Goal: Information Seeking & Learning: Learn about a topic

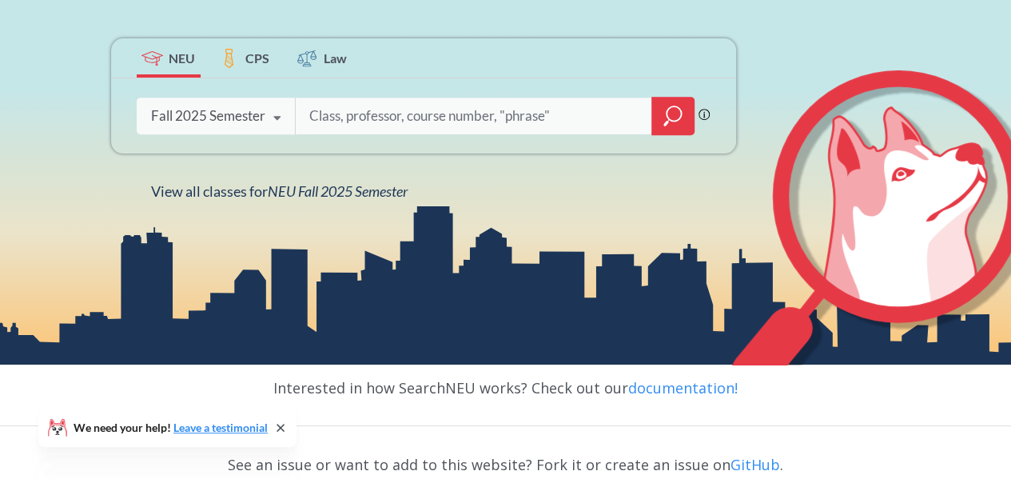
scroll to position [288, 0]
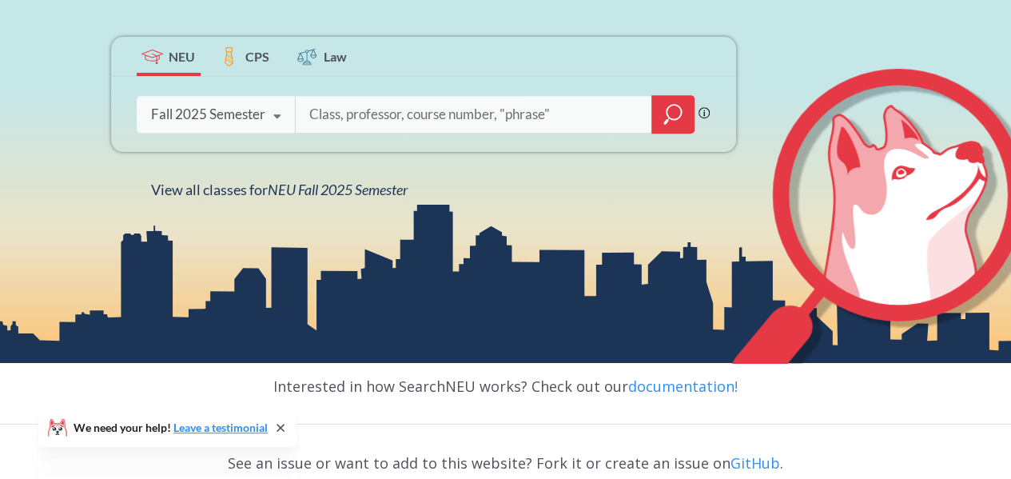
click at [275, 113] on icon at bounding box center [277, 116] width 30 height 45
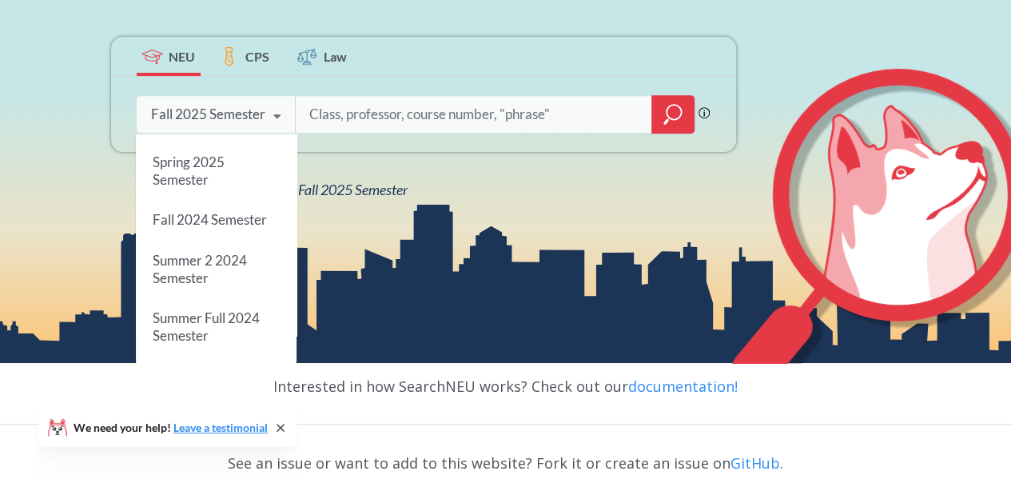
scroll to position [215, 0]
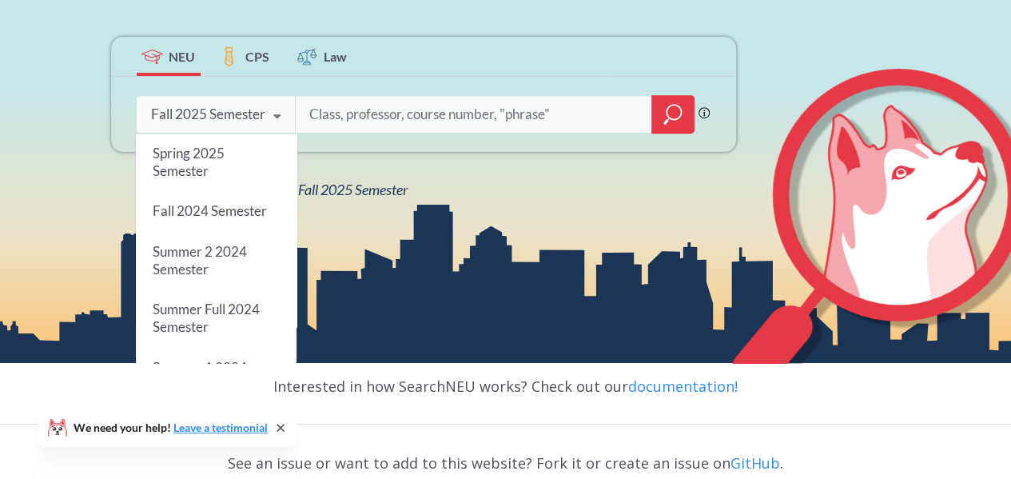
click at [225, 324] on div "Summer Full 2024 Semester" at bounding box center [216, 318] width 161 height 58
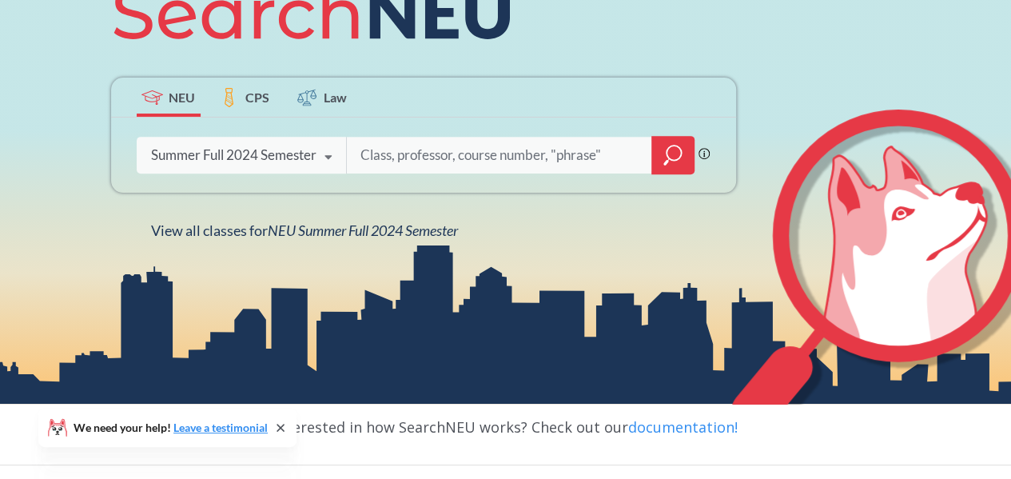
scroll to position [250, 0]
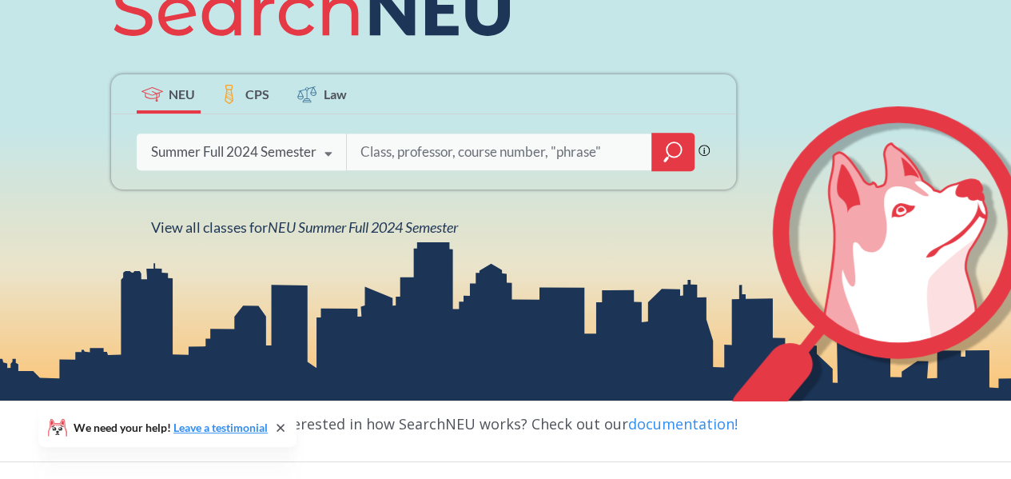
click at [676, 152] on icon "magnifying glass" at bounding box center [672, 152] width 19 height 22
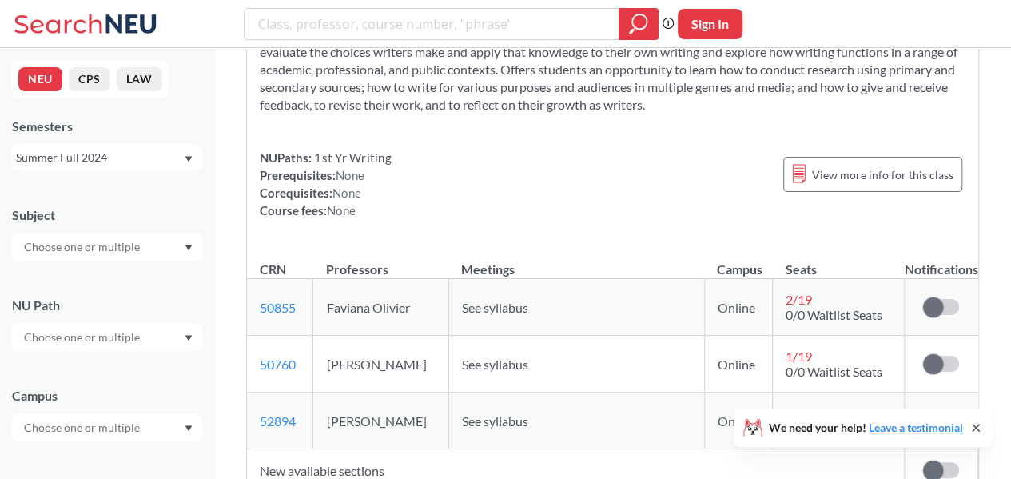
scroll to position [163, 0]
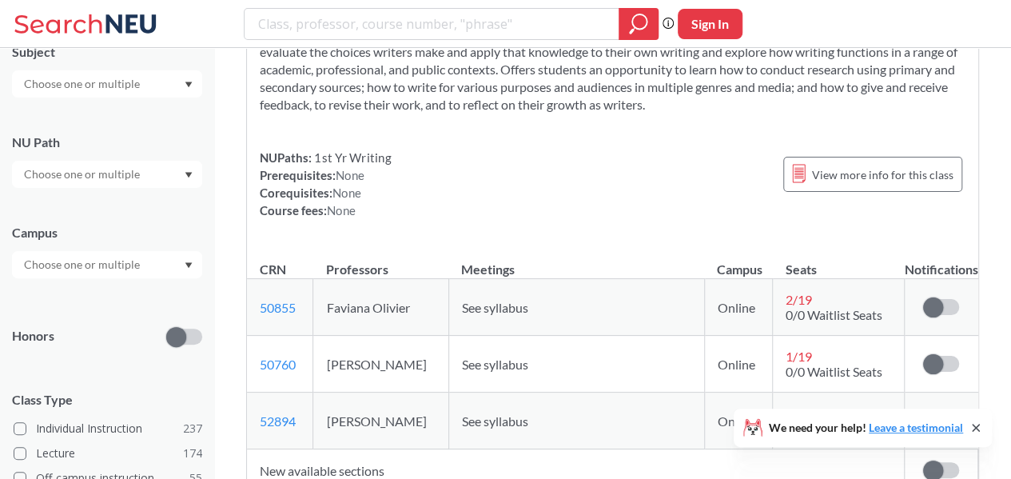
click at [192, 265] on icon "Dropdown arrow" at bounding box center [189, 265] width 8 height 6
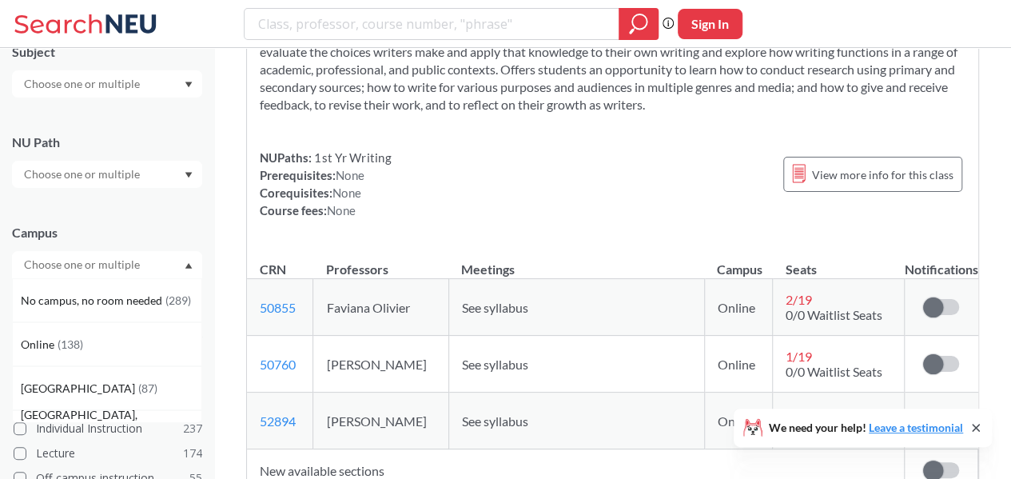
click at [84, 340] on div "Online ( 138 )" at bounding box center [111, 345] width 181 height 18
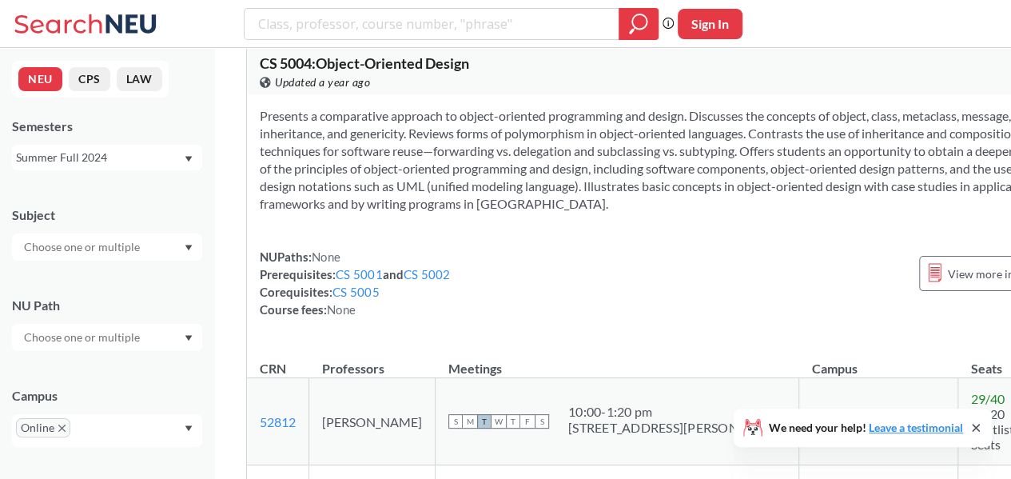
click at [187, 159] on icon "Dropdown arrow" at bounding box center [188, 159] width 7 height 6
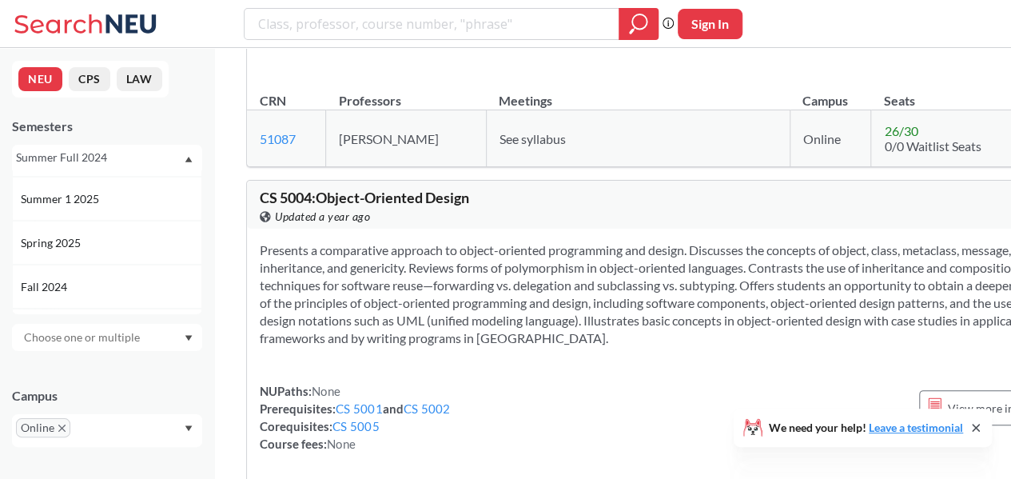
scroll to position [126, 0]
click at [82, 240] on span "Spring 2025" at bounding box center [52, 242] width 63 height 18
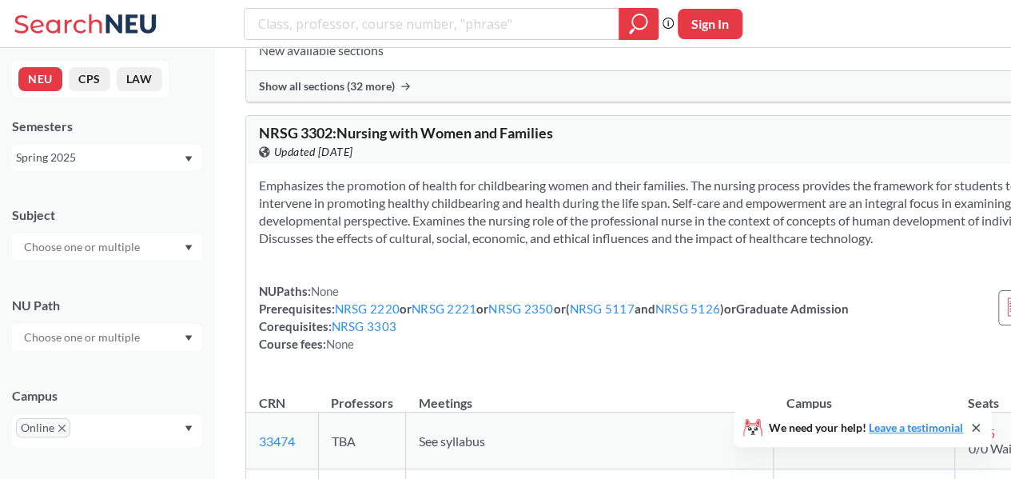
scroll to position [45394, 0]
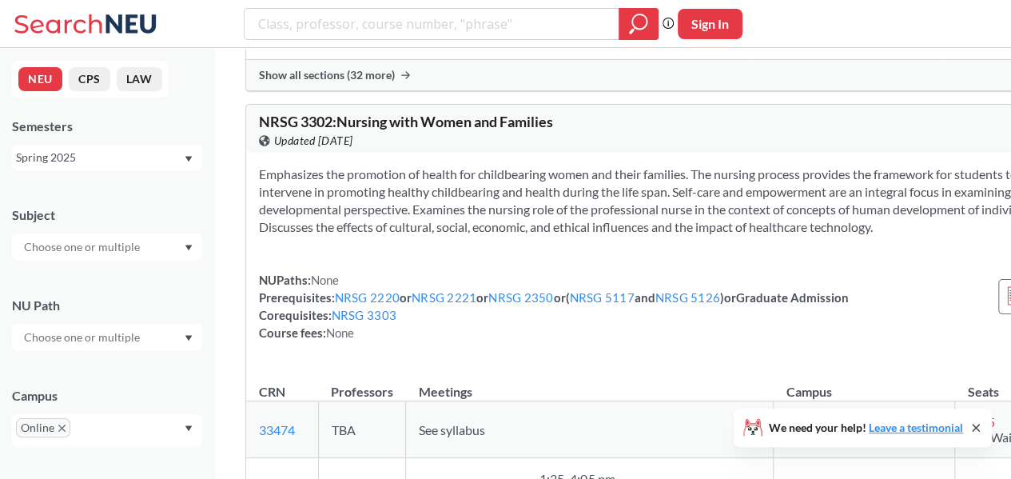
click at [189, 165] on div "Spring 2025" at bounding box center [107, 158] width 190 height 26
click at [111, 237] on div "Summer 2 2025" at bounding box center [111, 237] width 181 height 18
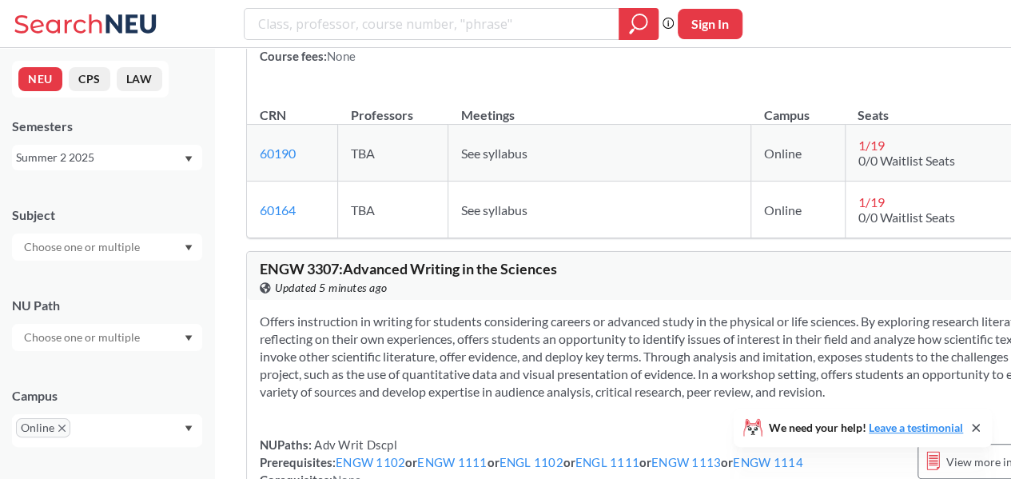
scroll to position [36378, 0]
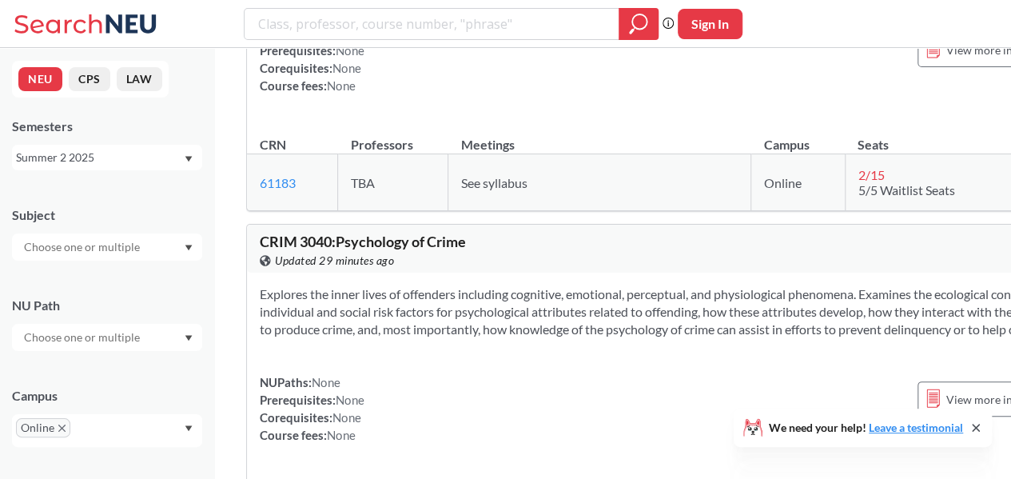
scroll to position [32065, 0]
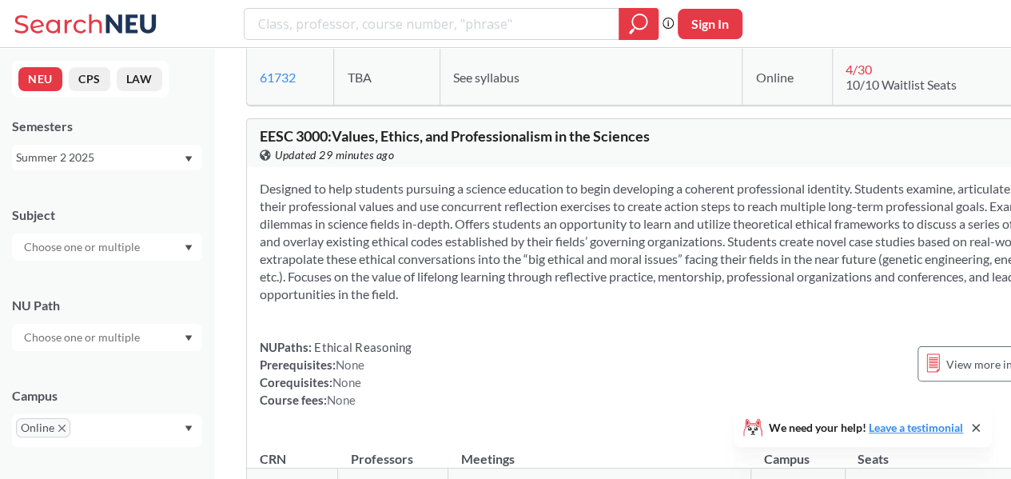
click at [61, 428] on icon "X to remove pill" at bounding box center [61, 427] width 7 height 7
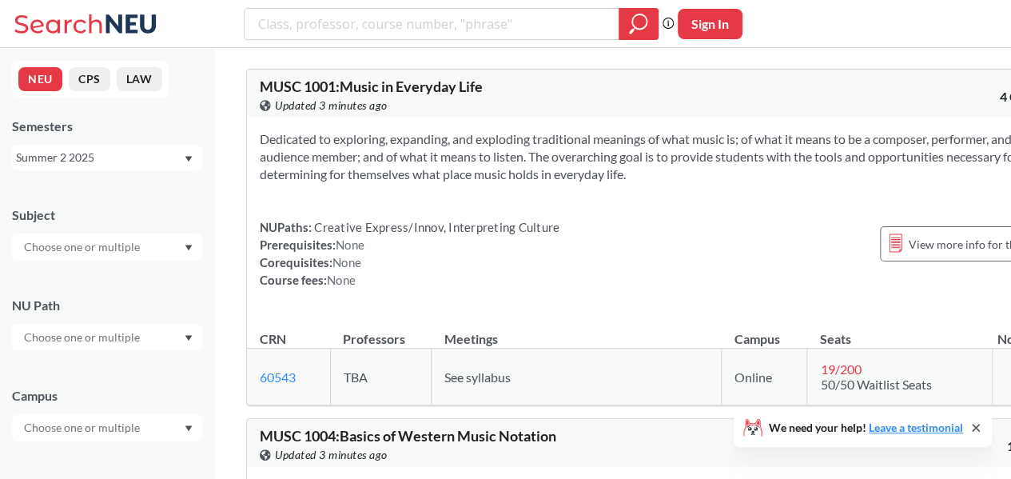
click at [372, 26] on input "search" at bounding box center [432, 23] width 351 height 27
type input "math"
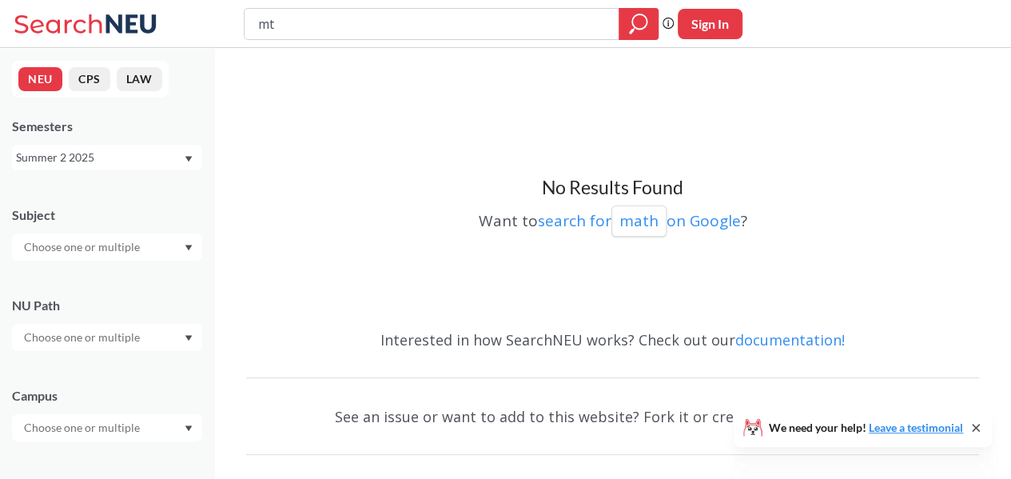
type input "mth"
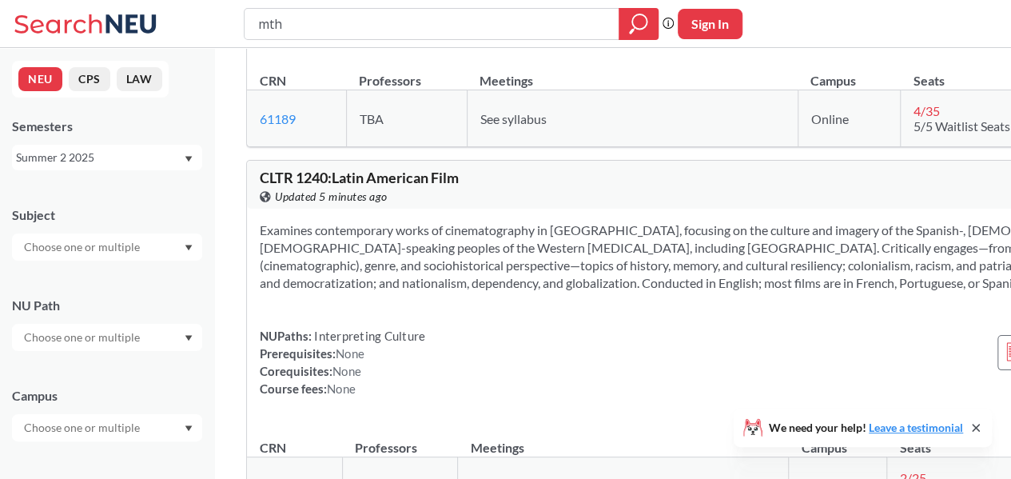
scroll to position [19142, 0]
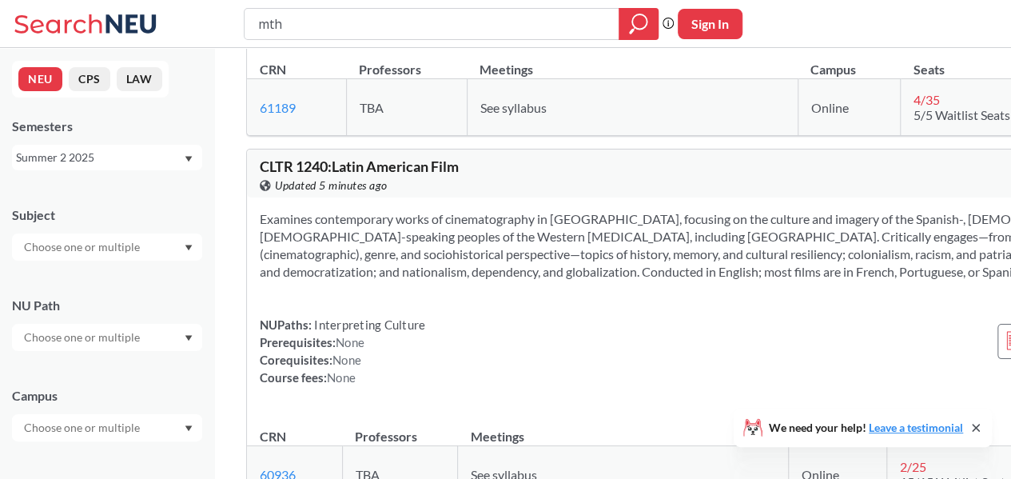
click at [187, 156] on icon "Dropdown arrow" at bounding box center [189, 159] width 8 height 6
click at [84, 265] on span "Summer 1 2025" at bounding box center [62, 264] width 82 height 18
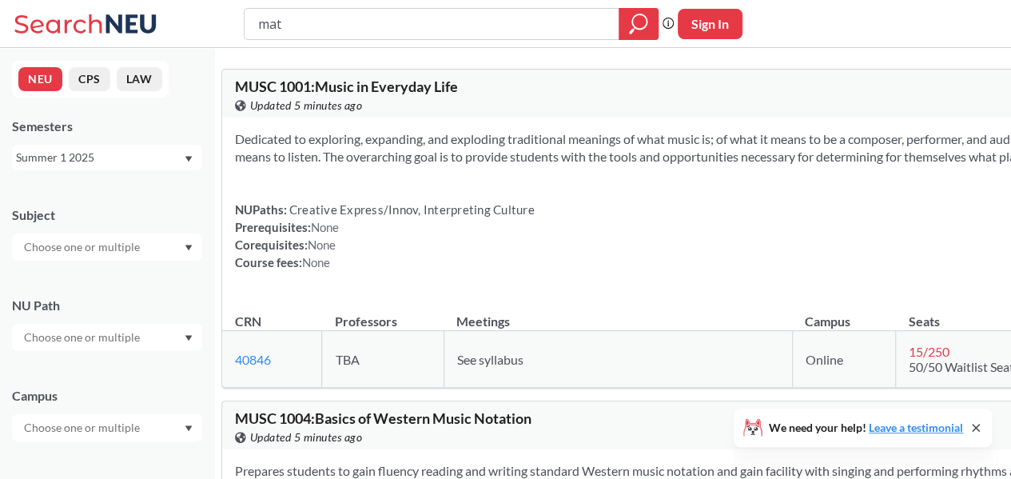
type input "math"
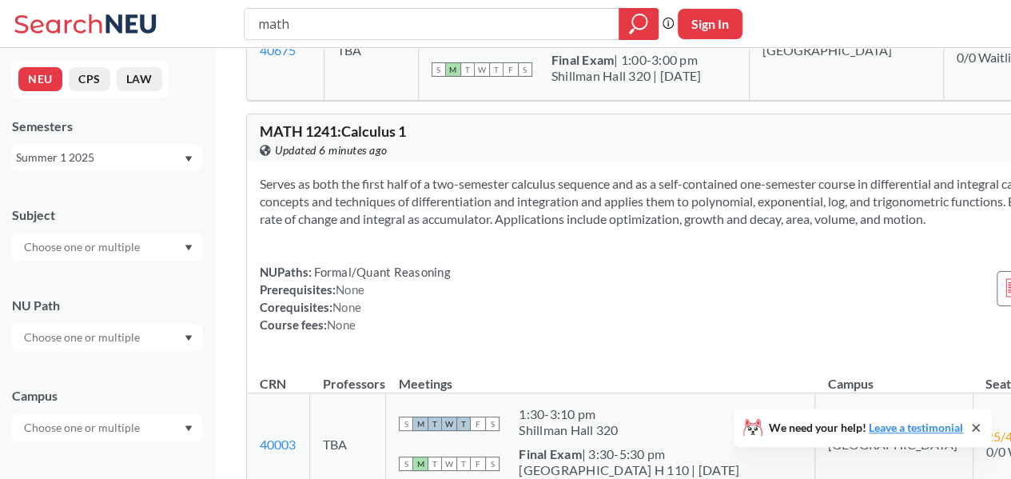
scroll to position [742, 0]
click at [193, 157] on div "Summer 1 2025" at bounding box center [107, 158] width 190 height 26
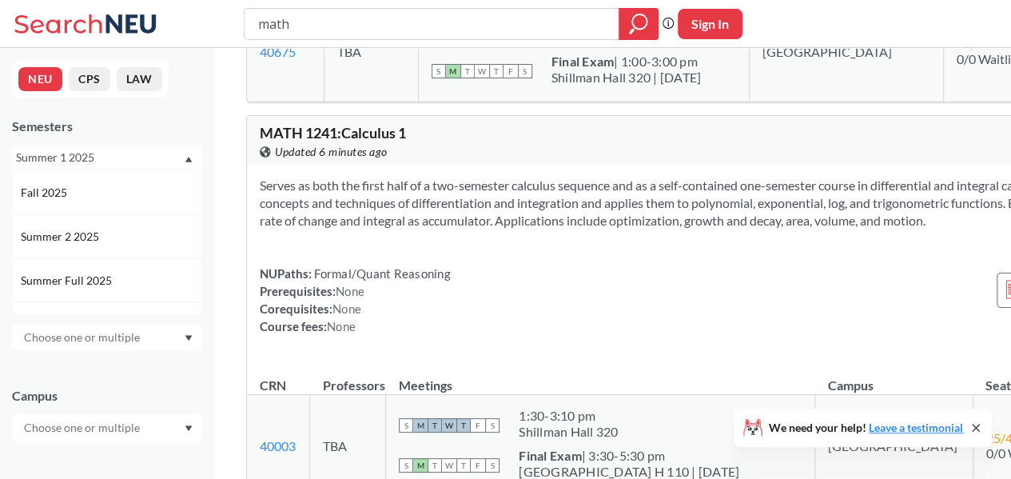
click at [98, 196] on div "Fall 2025" at bounding box center [111, 193] width 181 height 18
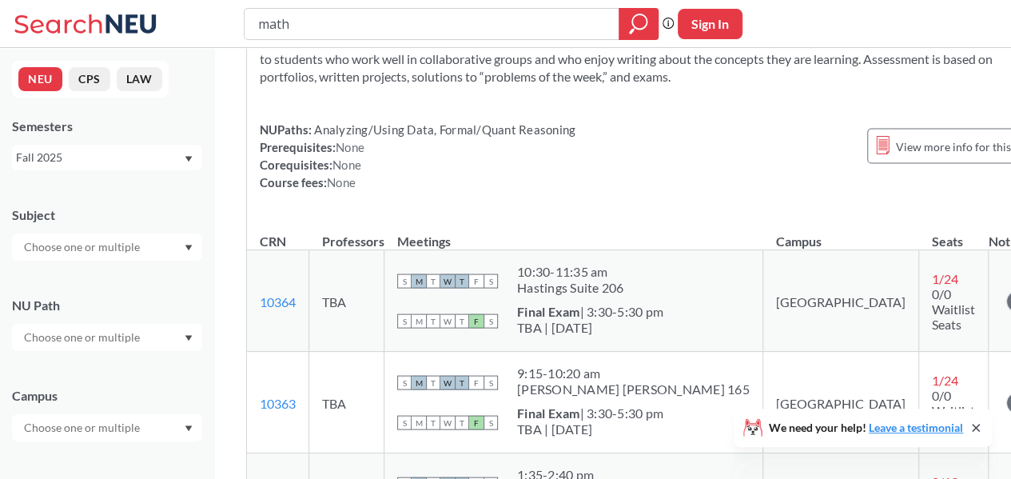
scroll to position [1494, 0]
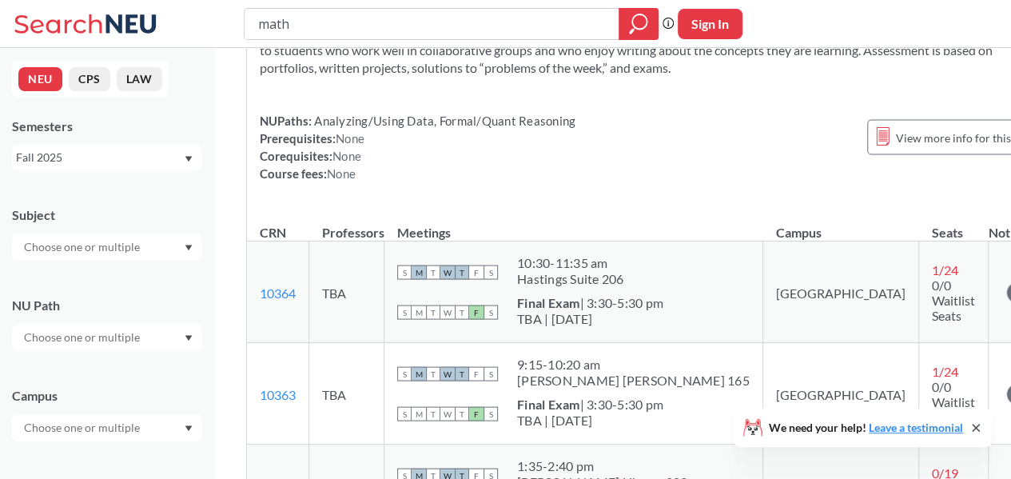
click at [195, 158] on div "Fall 2025" at bounding box center [107, 158] width 190 height 26
click at [121, 250] on div "Summer 1 2025" at bounding box center [111, 246] width 181 height 18
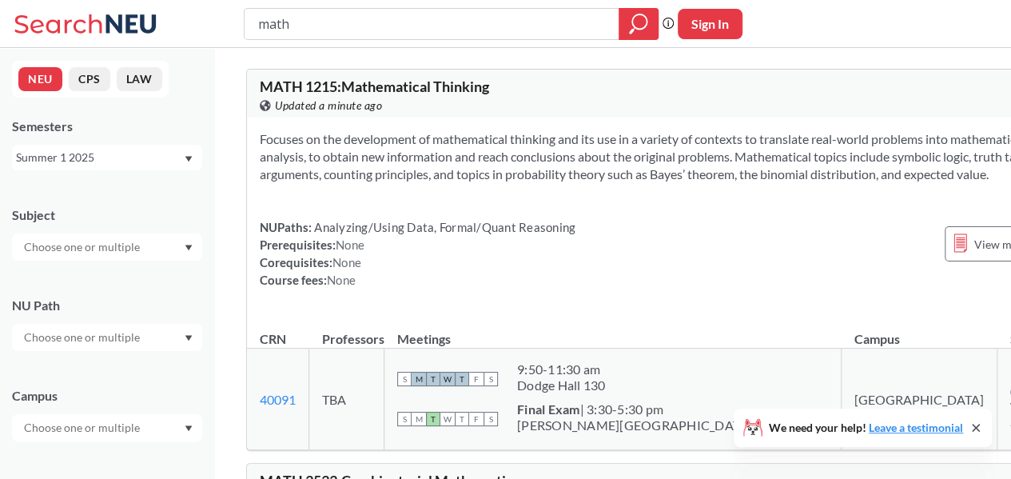
click at [192, 160] on icon "Dropdown arrow" at bounding box center [189, 159] width 8 height 6
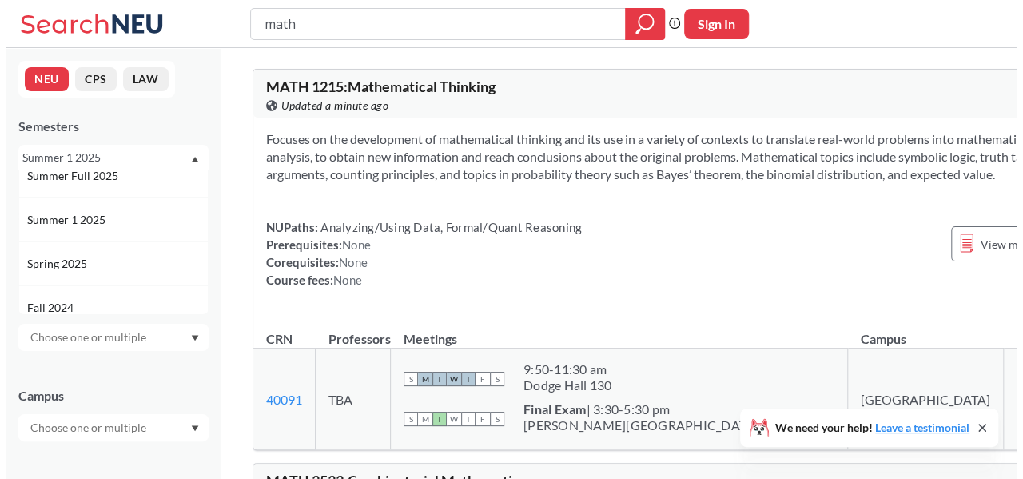
scroll to position [105, 0]
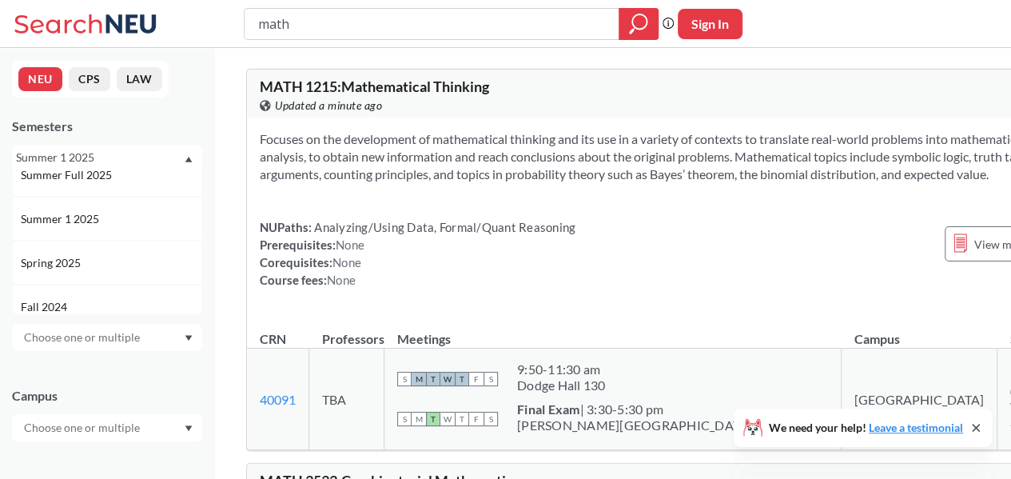
click at [128, 257] on div "Spring 2025" at bounding box center [111, 263] width 181 height 18
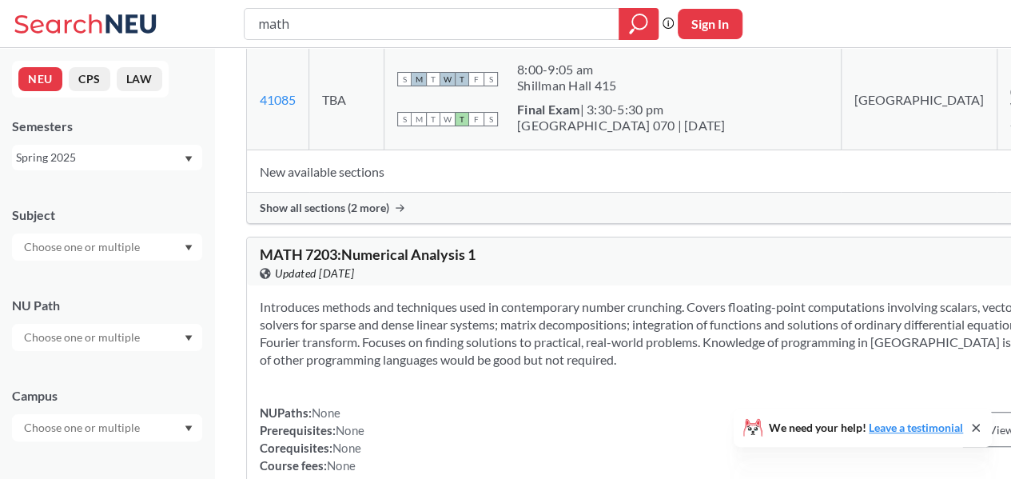
scroll to position [13205, 0]
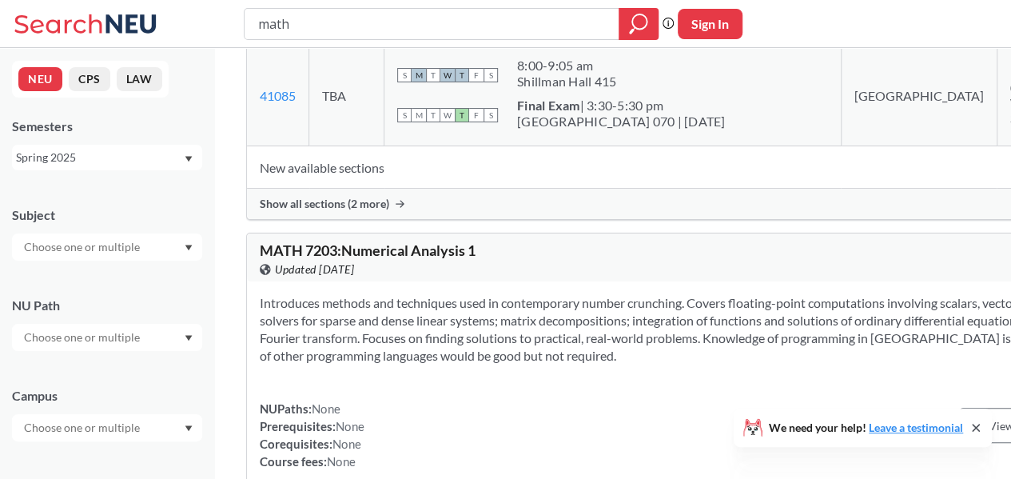
click at [344, 211] on span "Show all sections (2 more)" at bounding box center [324, 204] width 129 height 14
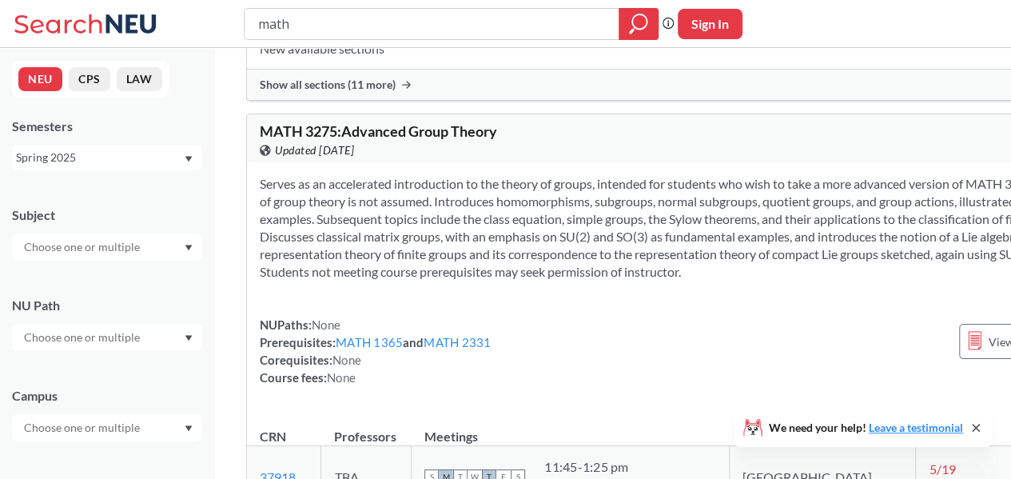
scroll to position [17135, 0]
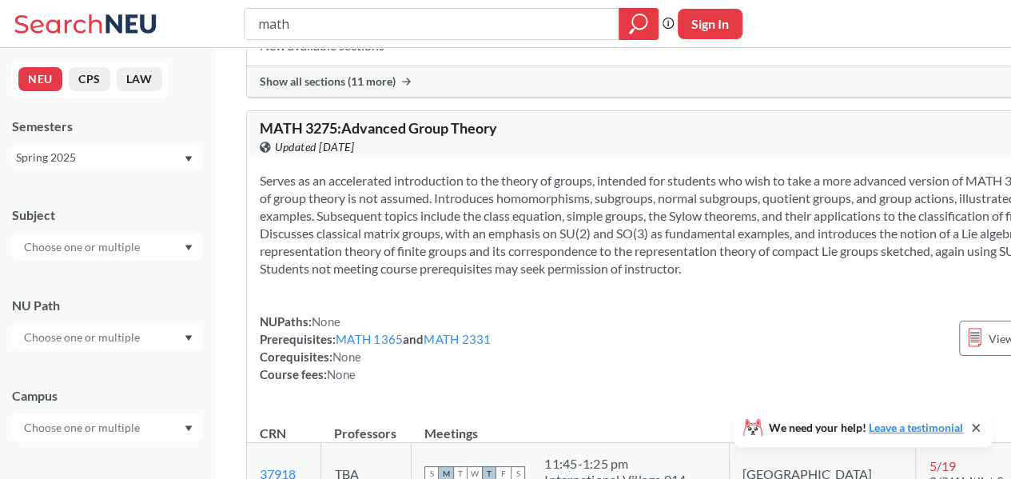
click at [382, 89] on span "Show all sections (11 more)" at bounding box center [328, 81] width 136 height 14
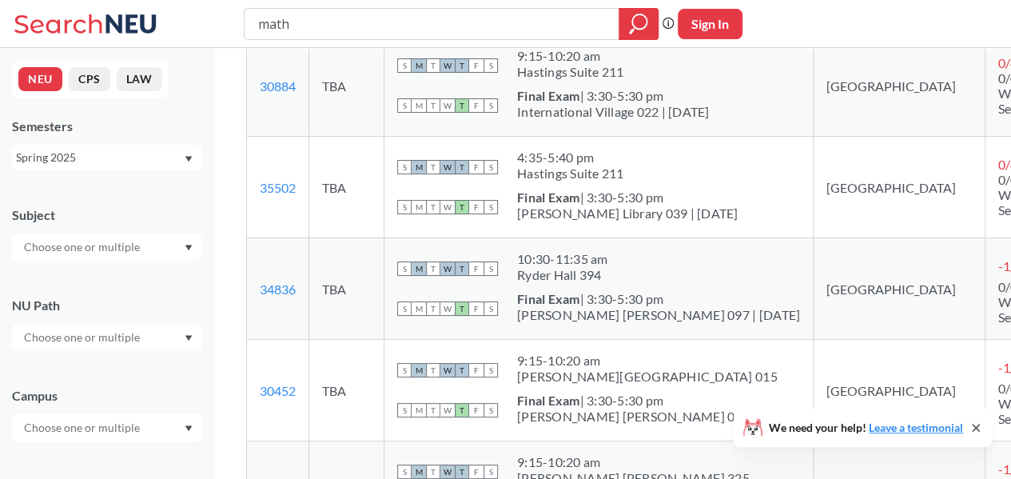
scroll to position [17336, 0]
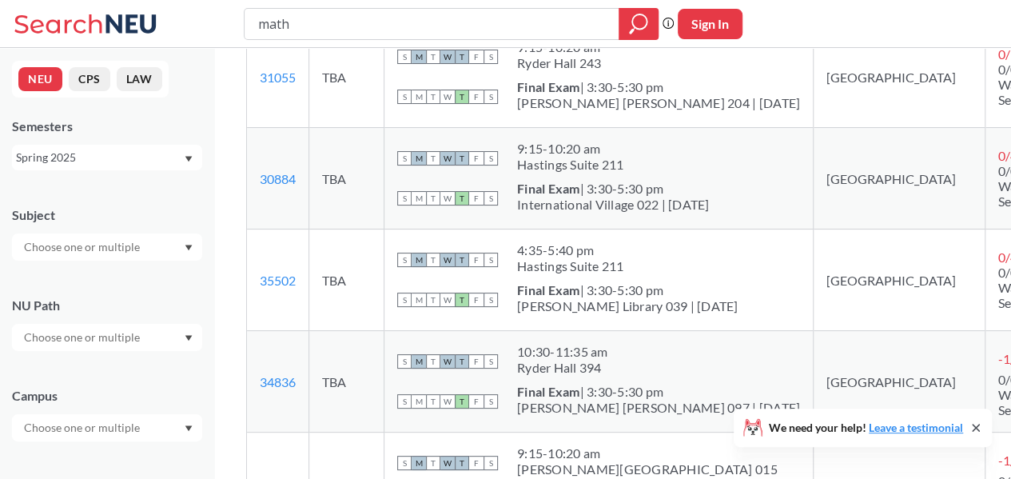
click at [192, 159] on icon "Dropdown arrow" at bounding box center [189, 159] width 8 height 6
click at [105, 205] on span "Summer Full 2025" at bounding box center [68, 207] width 94 height 18
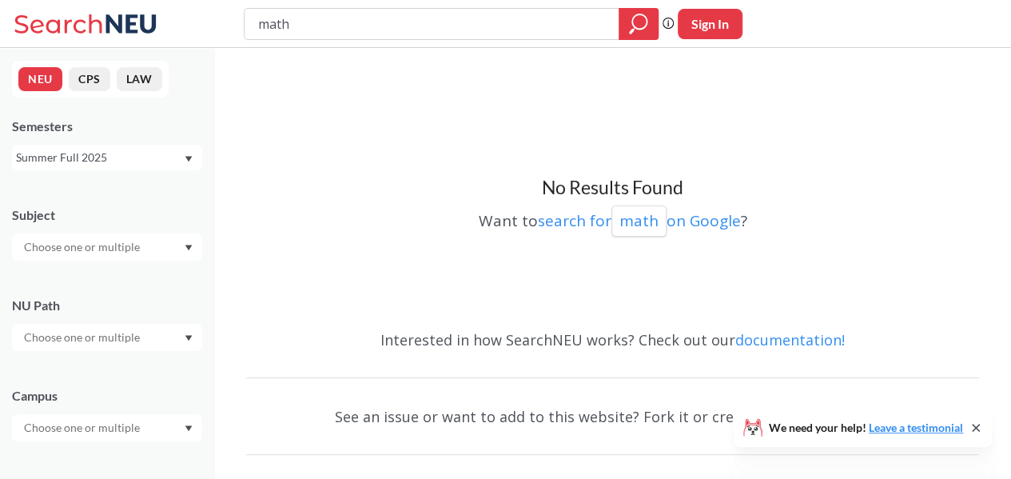
click at [188, 157] on icon "Dropdown arrow" at bounding box center [188, 159] width 7 height 6
click at [99, 220] on span "Summer 1 2025" at bounding box center [62, 218] width 82 height 18
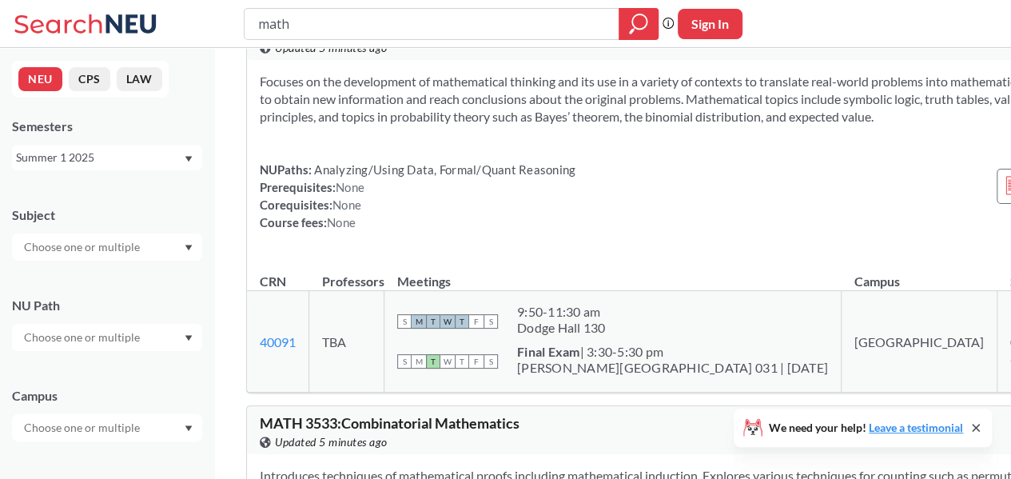
scroll to position [59, 0]
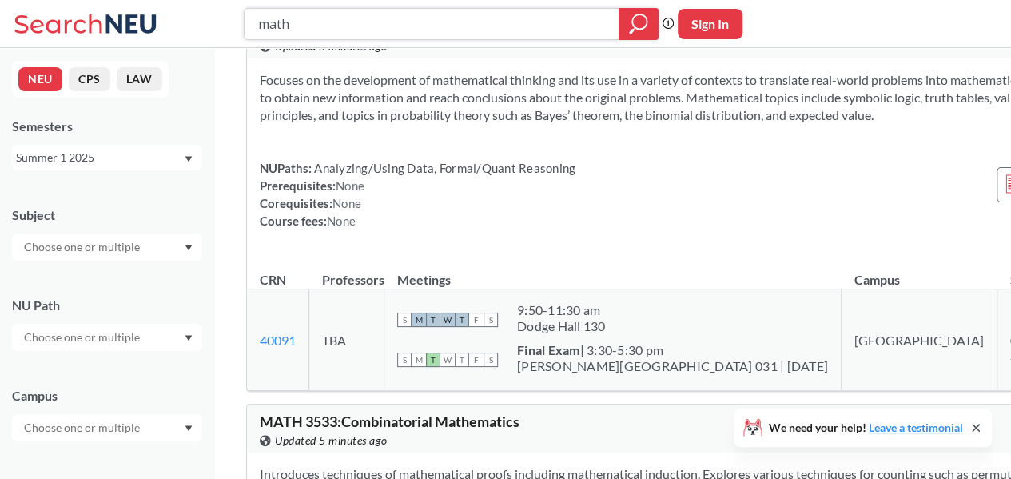
click at [337, 26] on input "math" at bounding box center [432, 23] width 351 height 27
type input "m"
type input "cs"
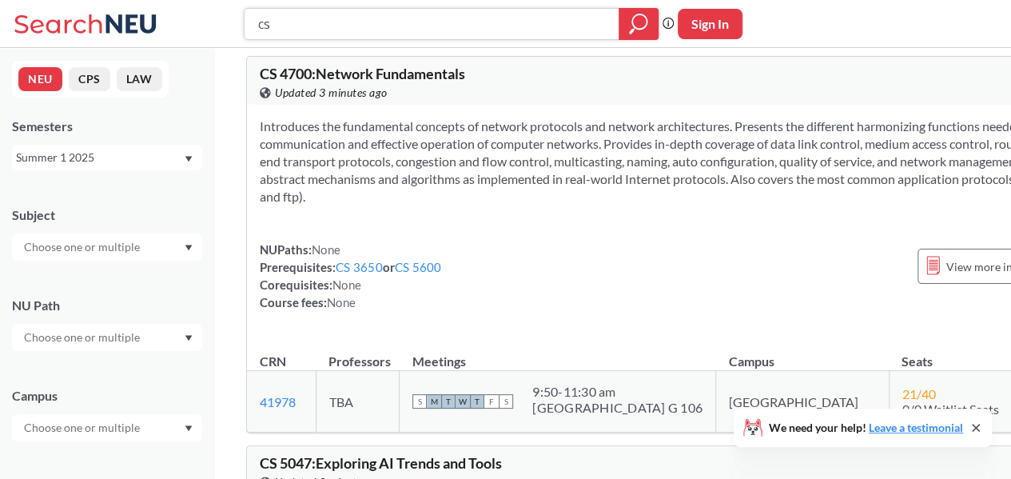
scroll to position [5962, 0]
